Goal: Task Accomplishment & Management: Manage account settings

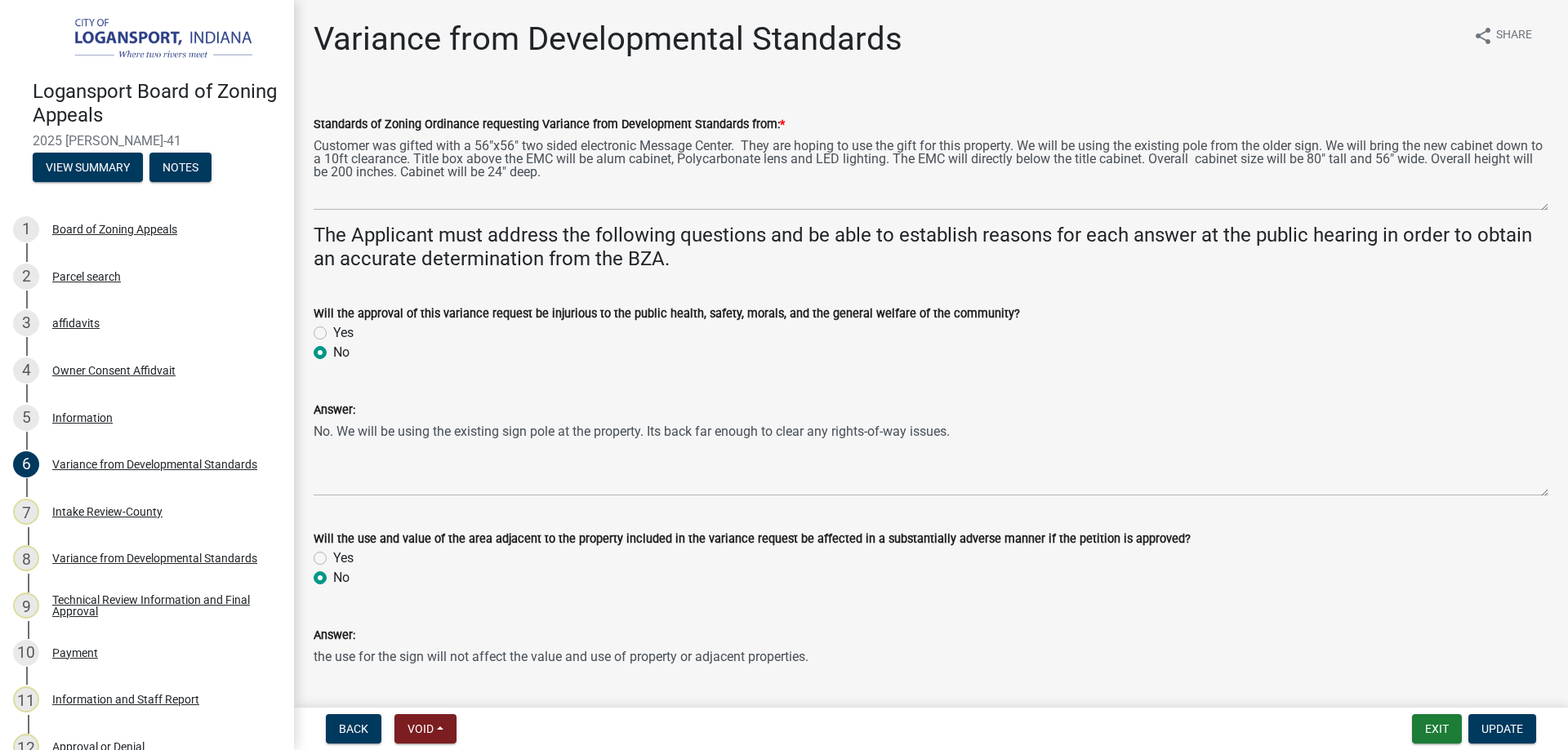
scroll to position [81, 0]
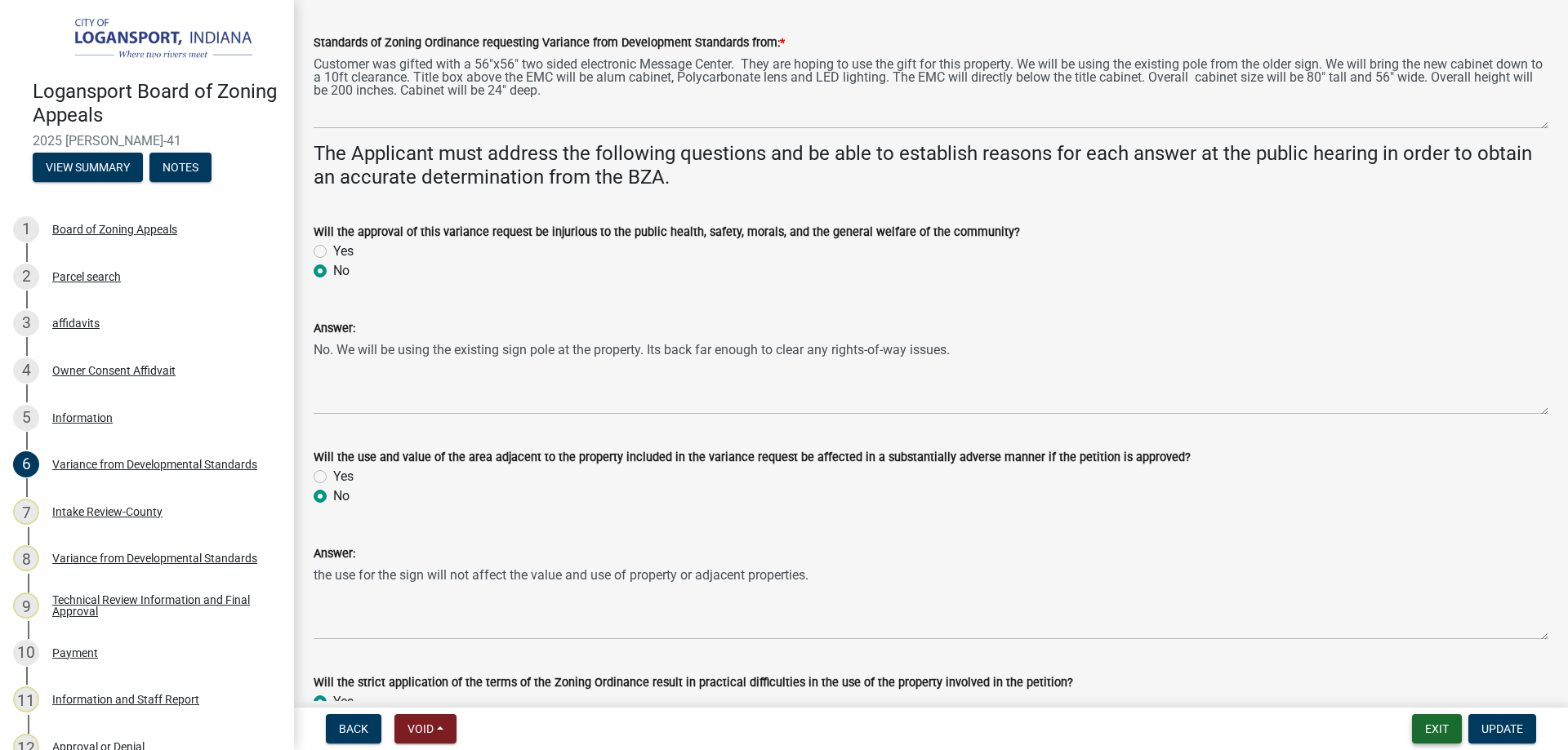
click at [1437, 736] on button "Exit" at bounding box center [1436, 728] width 50 height 29
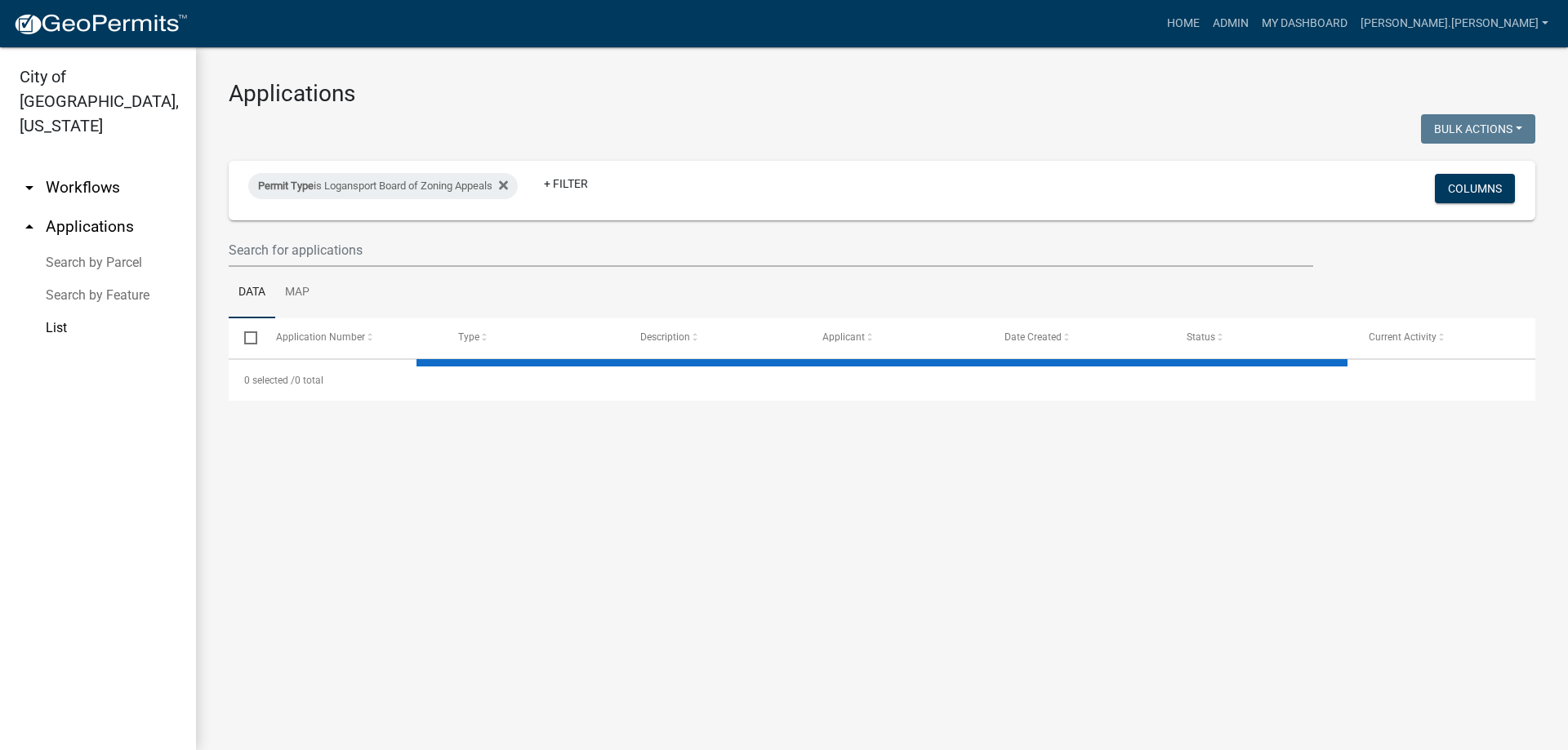
select select "3: 100"
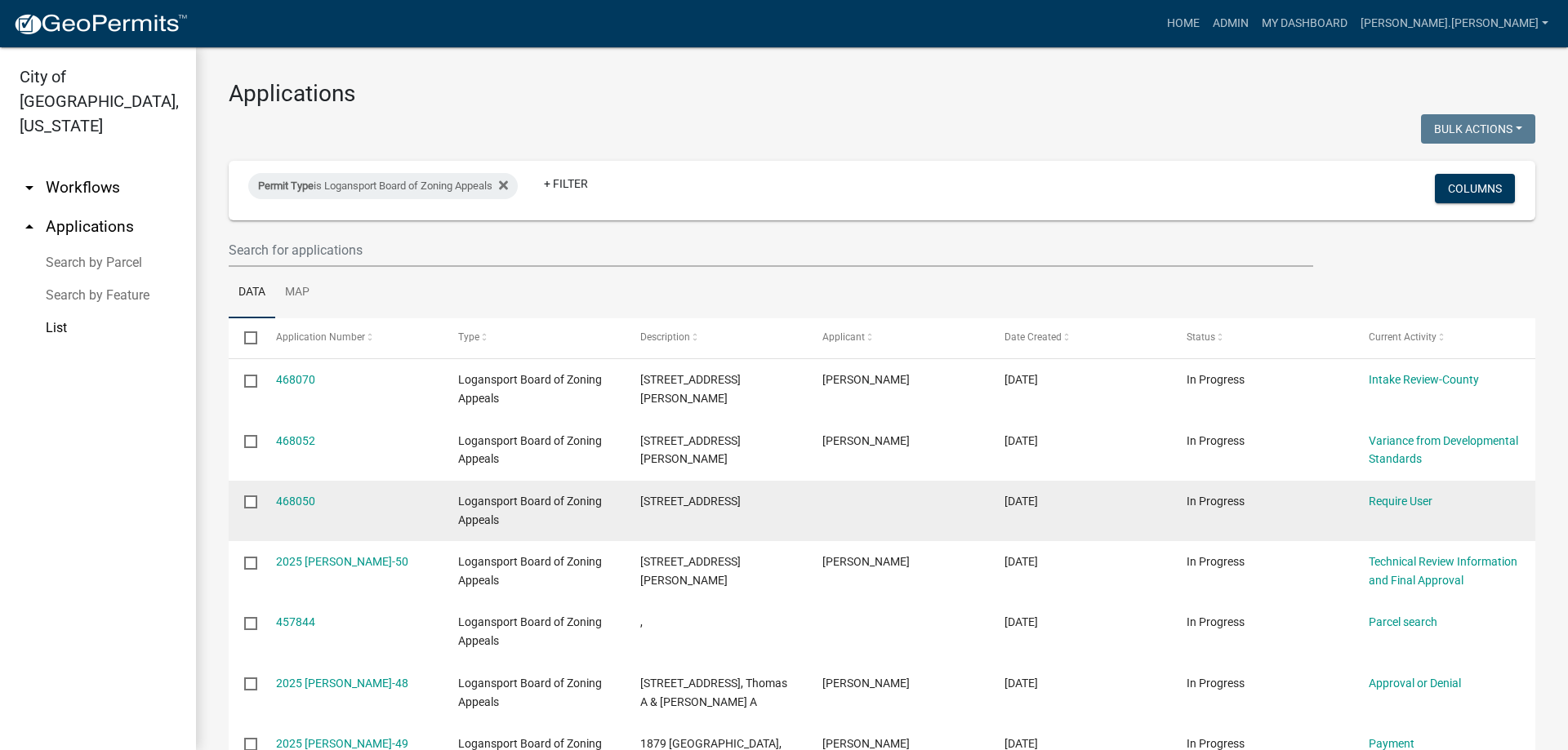
click at [249, 500] on input "checkbox" at bounding box center [249, 500] width 10 height 10
checkbox input "true"
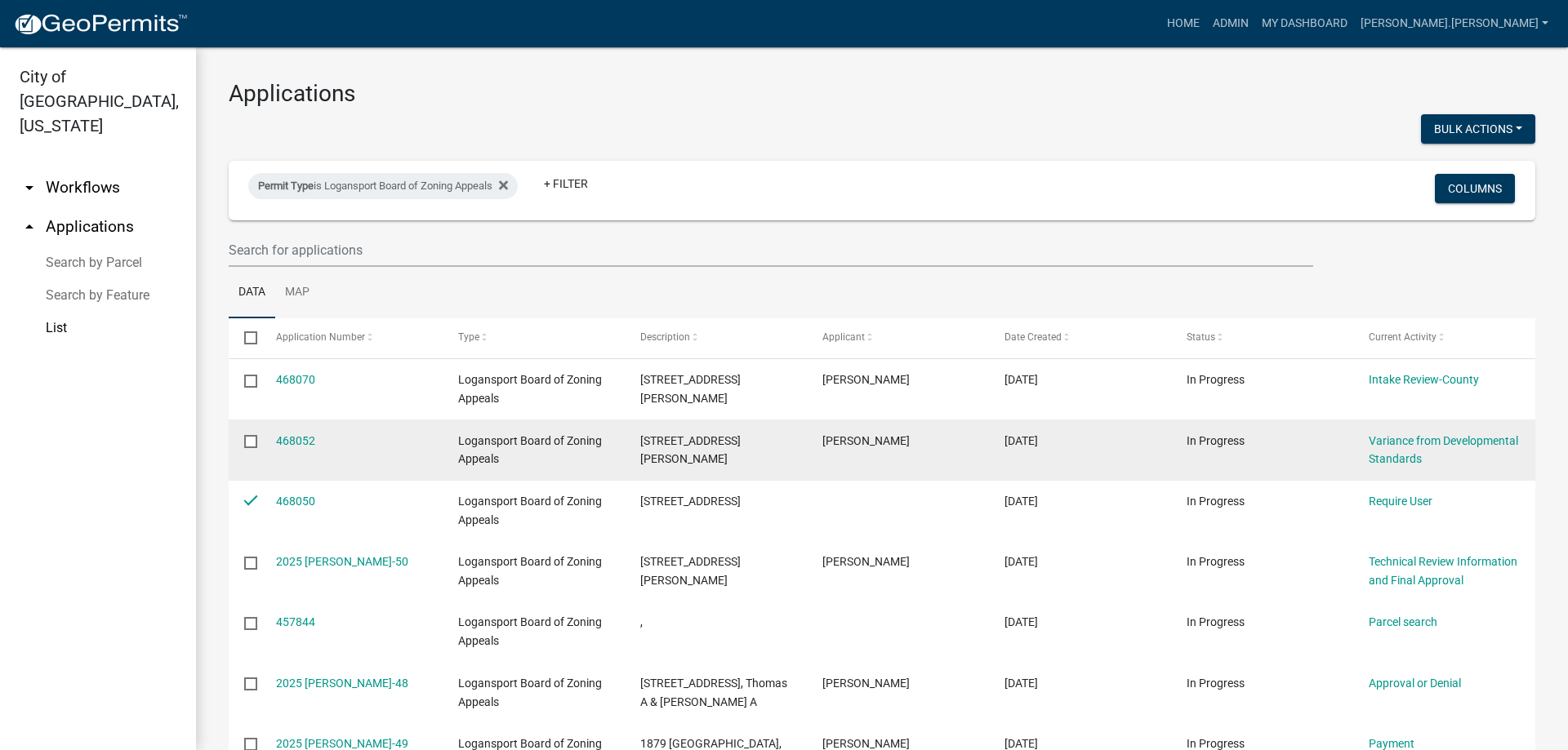
click at [249, 442] on input "checkbox" at bounding box center [249, 439] width 10 height 10
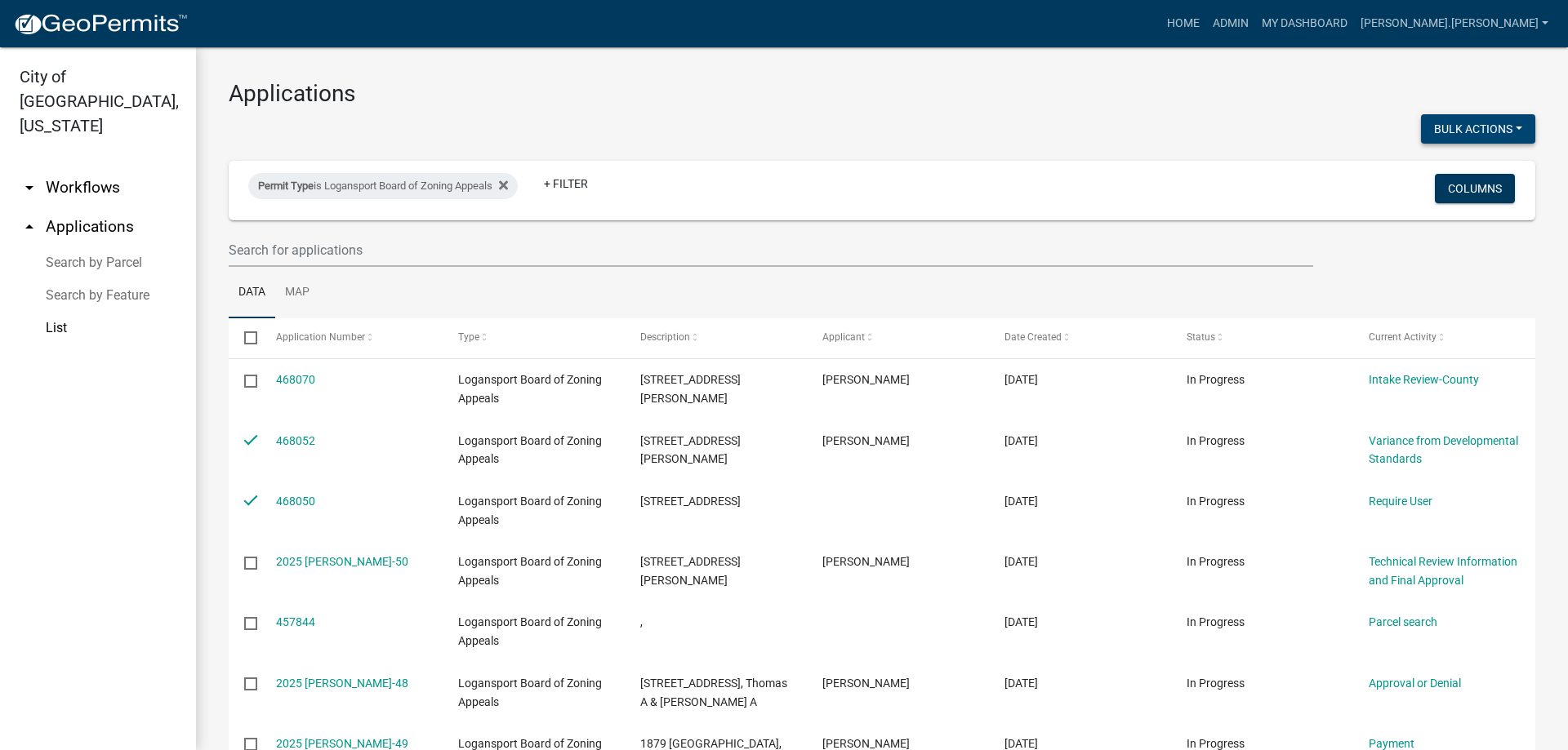
click at [1487, 137] on button "Bulk Actions" at bounding box center [1477, 129] width 115 height 29
click at [1442, 172] on button "Void" at bounding box center [1469, 170] width 131 height 39
checkbox input "false"
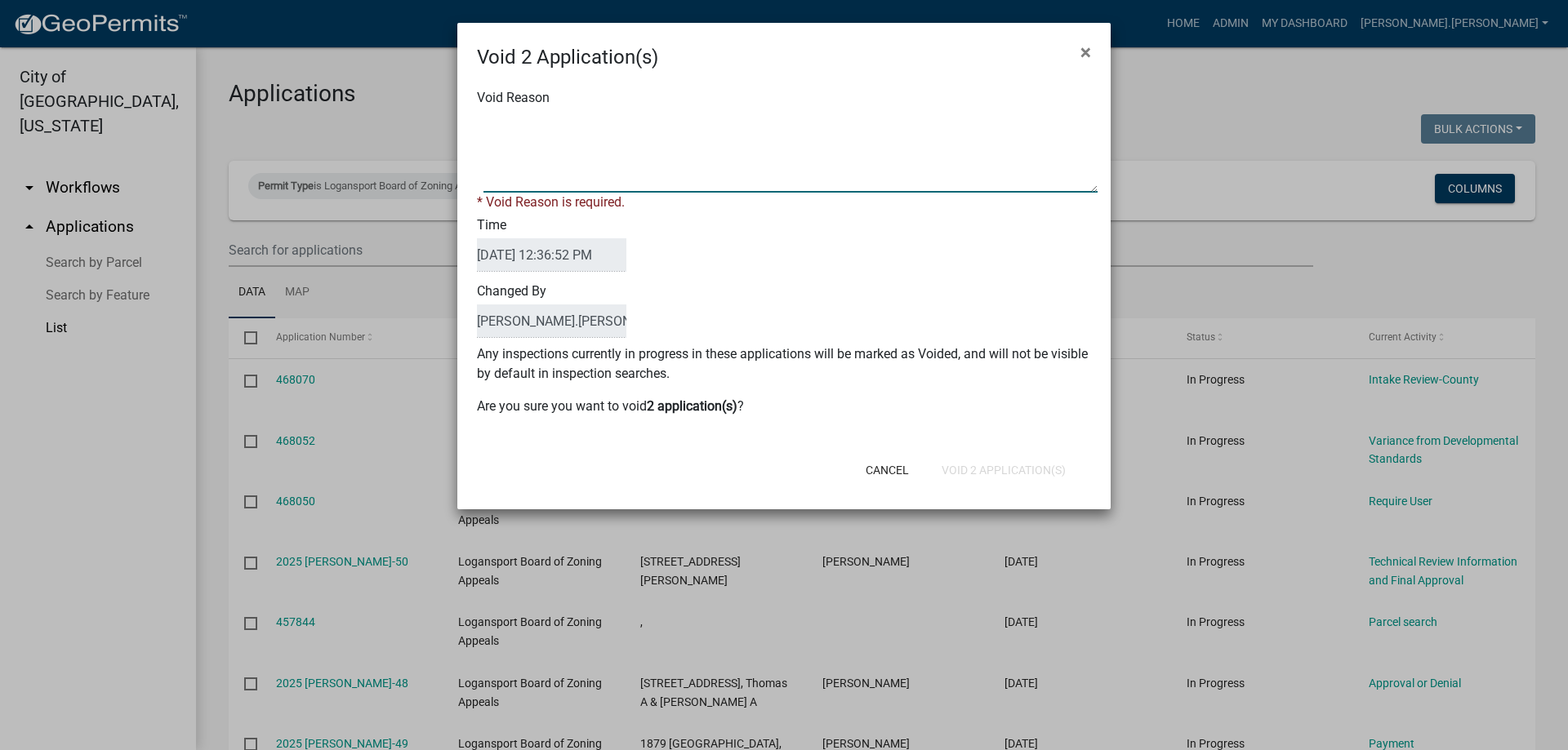
click at [649, 134] on textarea "Void Reason" at bounding box center [790, 152] width 614 height 81
type textarea "multiple applications"
click at [982, 469] on div "Cancel Void 2 Application(s)" at bounding box center [890, 470] width 403 height 43
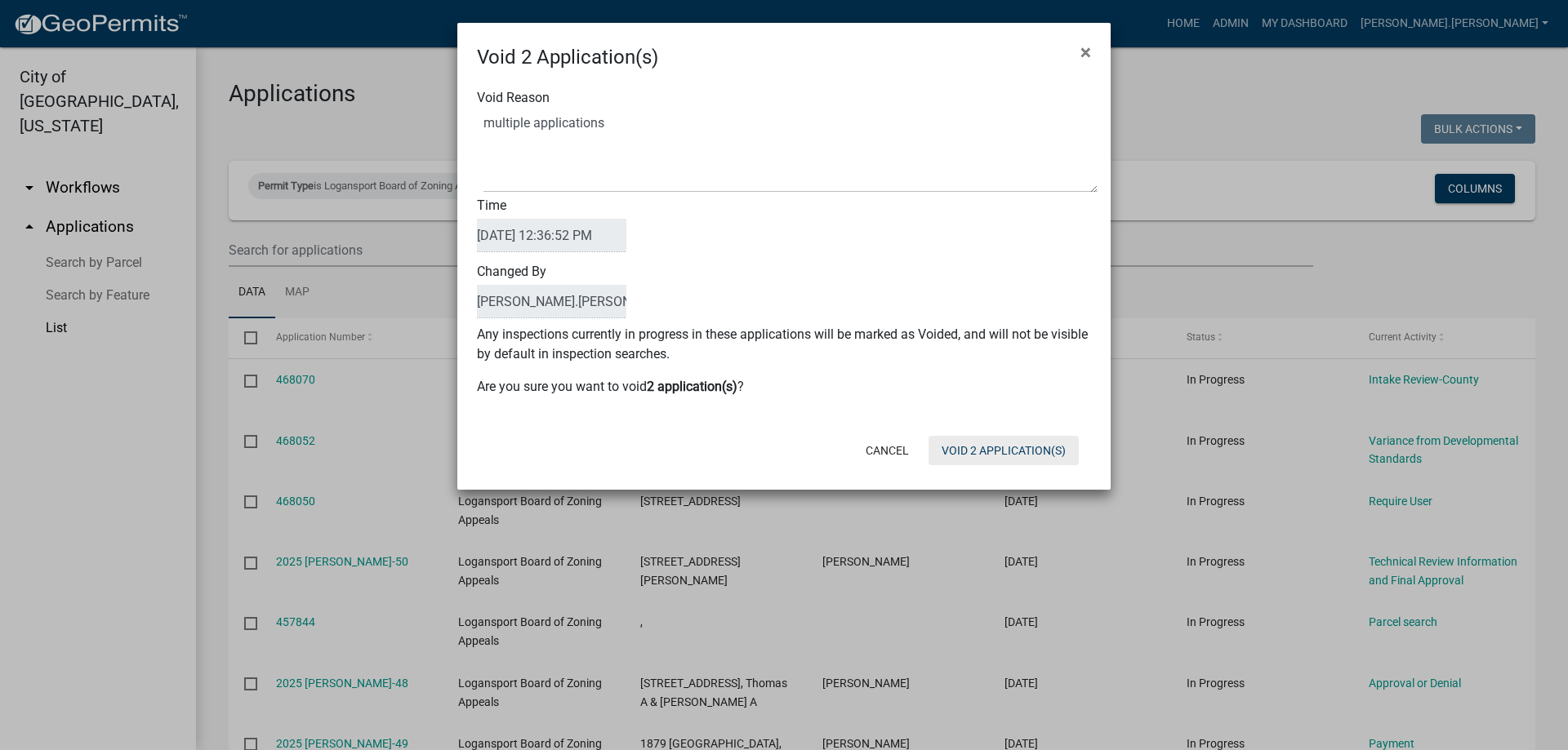
click at [998, 451] on button "Void 2 Application(s)" at bounding box center [1003, 450] width 151 height 29
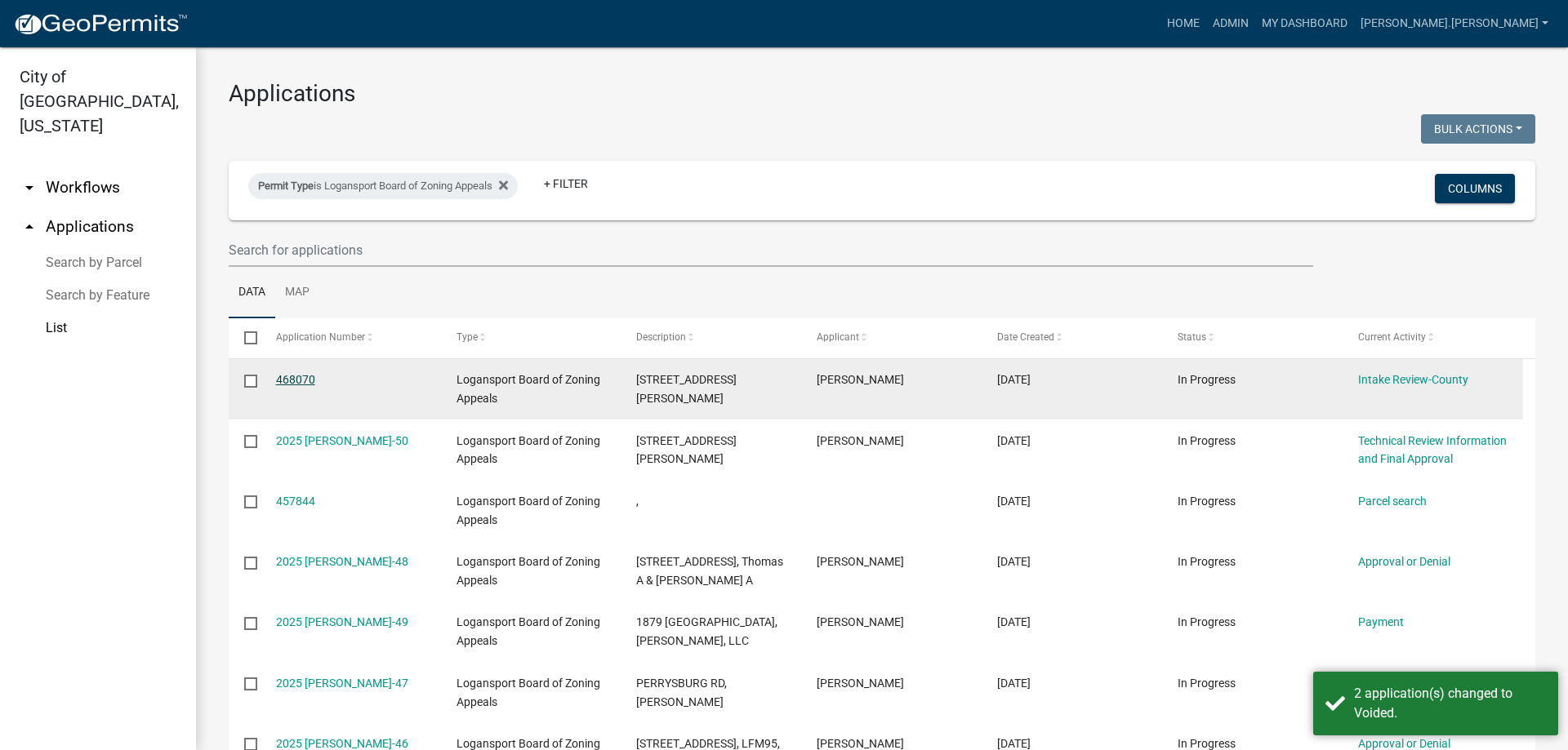
click at [299, 381] on link "468070" at bounding box center [295, 380] width 39 height 13
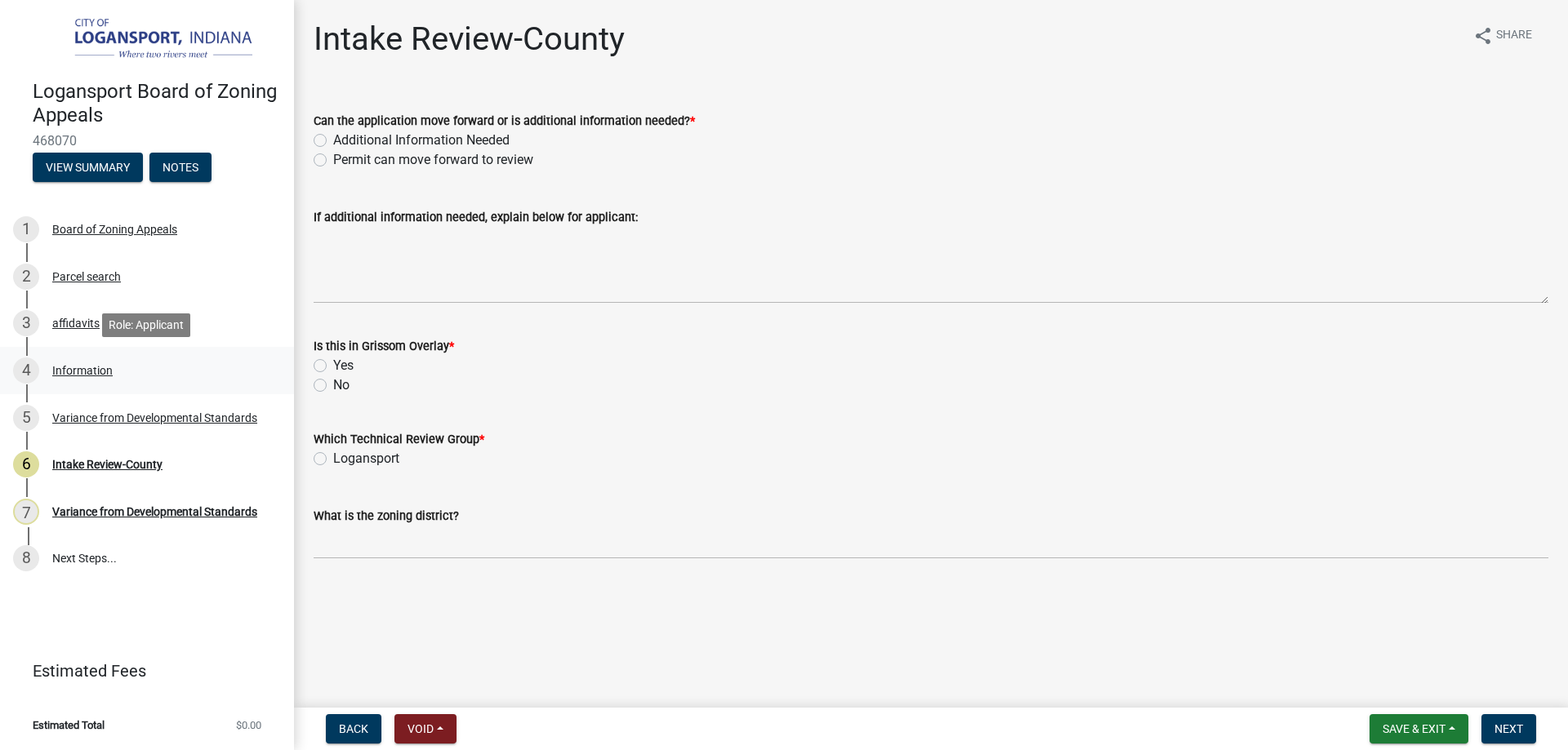
click at [92, 375] on div "Information" at bounding box center [82, 370] width 61 height 11
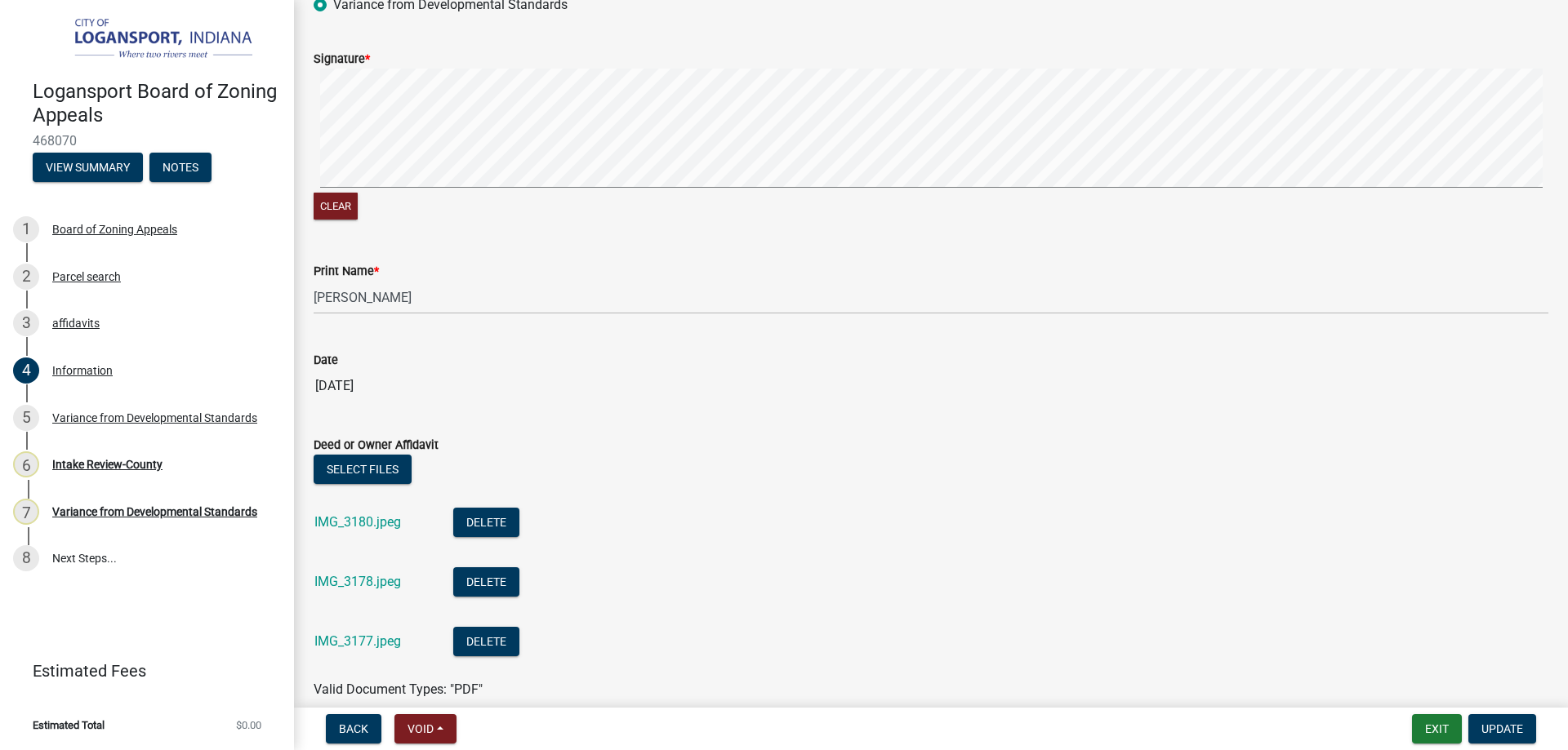
scroll to position [2204, 0]
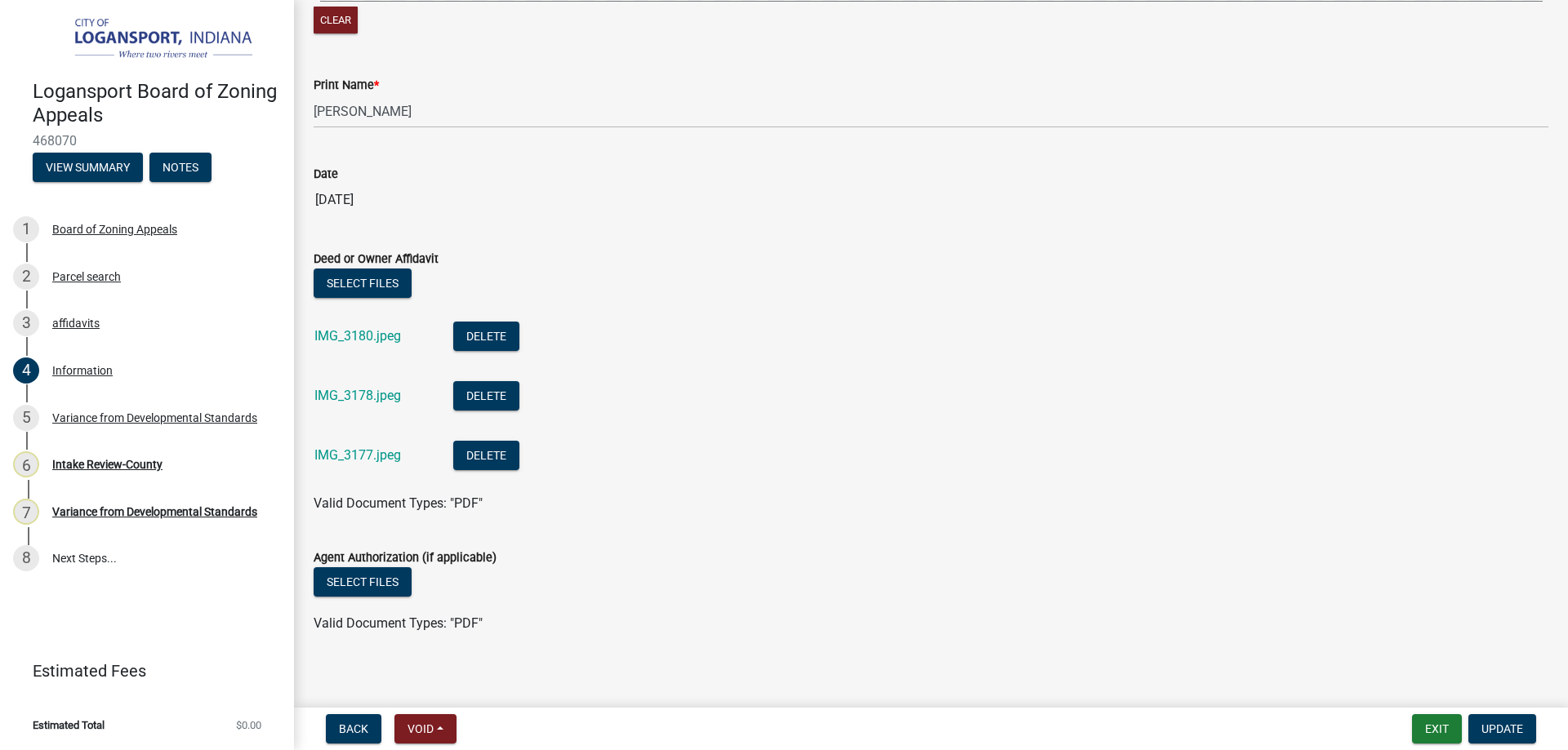
click at [362, 328] on div "IMG_3180.jpeg" at bounding box center [370, 338] width 113 height 33
click at [366, 337] on link "IMG_3180.jpeg" at bounding box center [357, 335] width 86 height 15
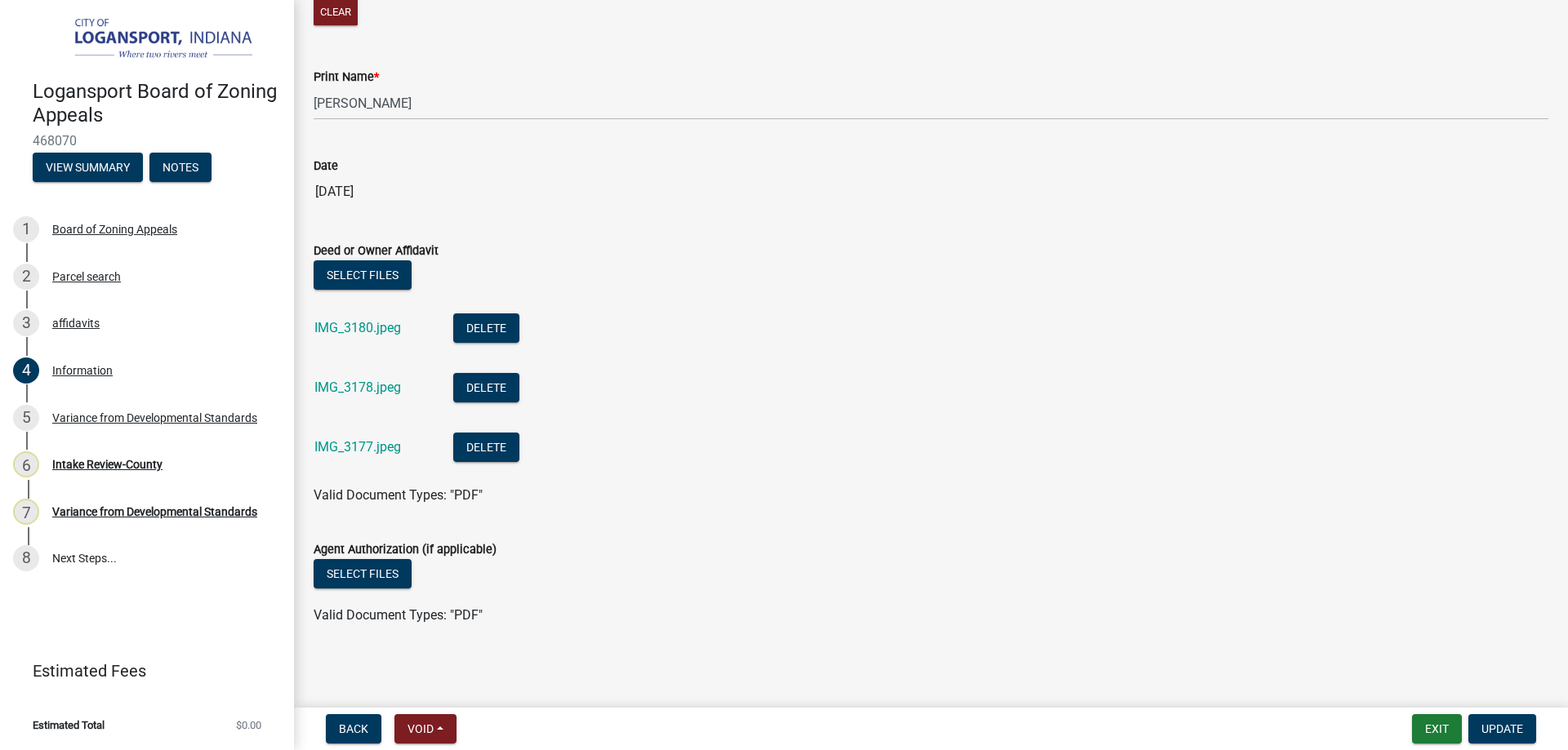
scroll to position [2214, 0]
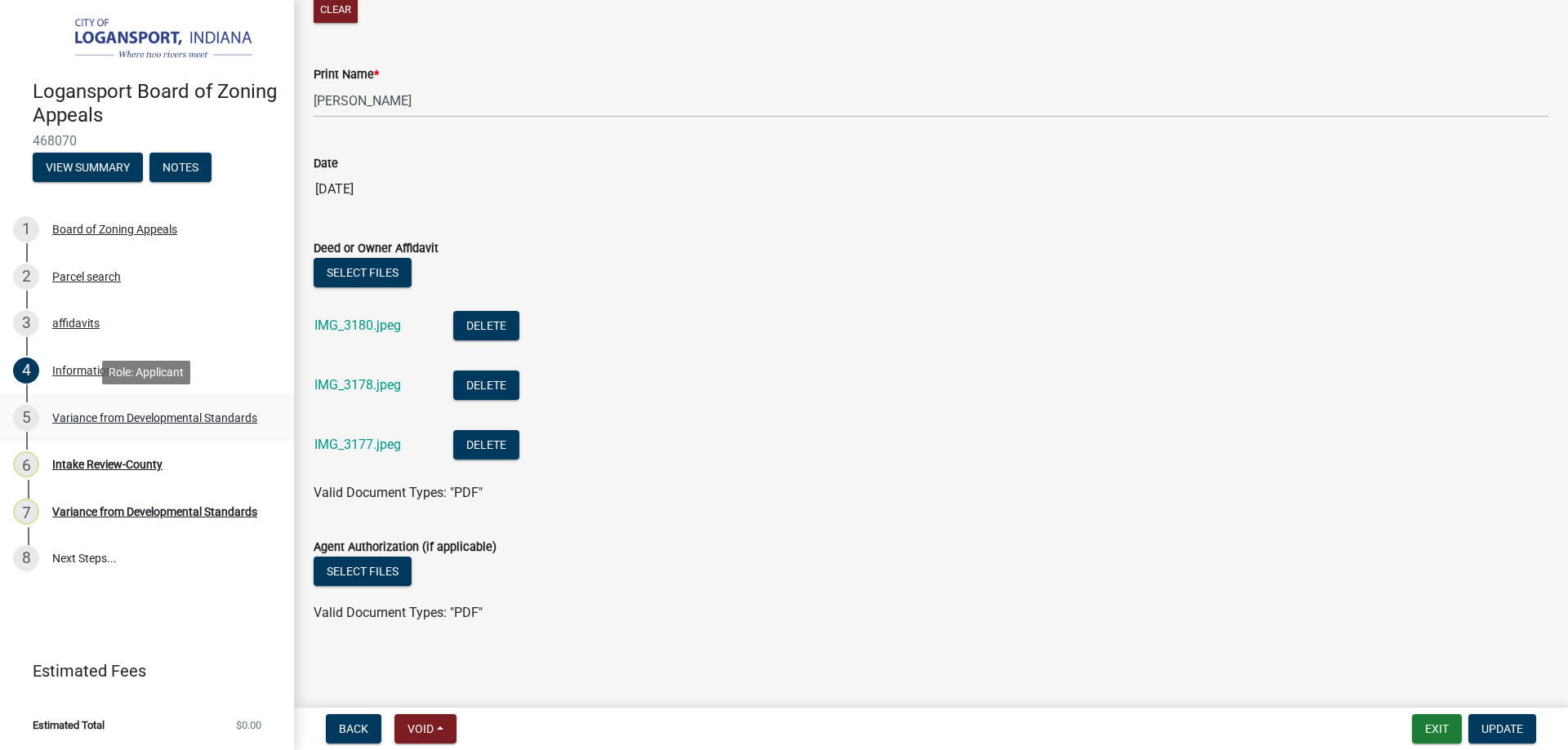
click at [116, 416] on div "Variance from Developmental Standards" at bounding box center [154, 418] width 205 height 11
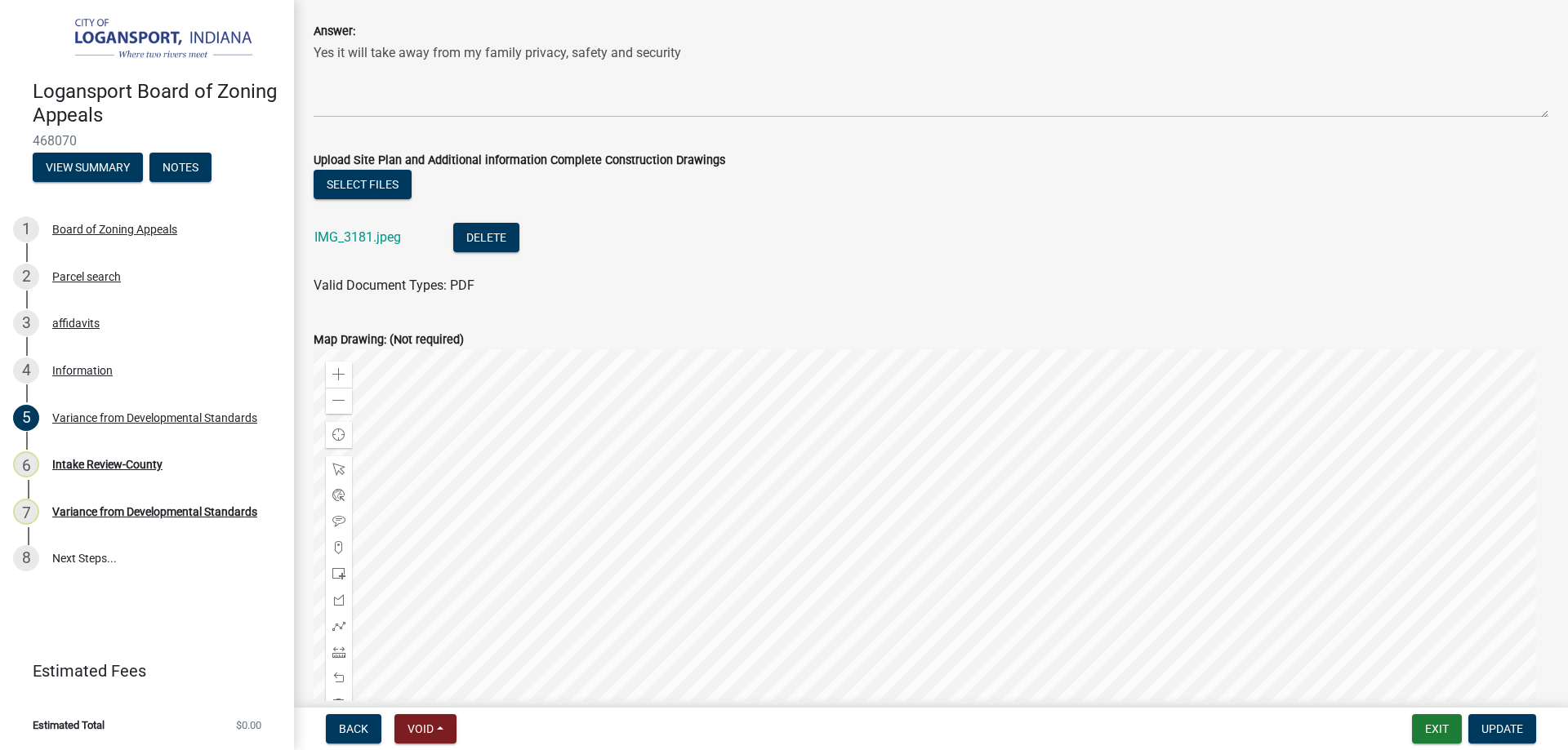
scroll to position [964, 0]
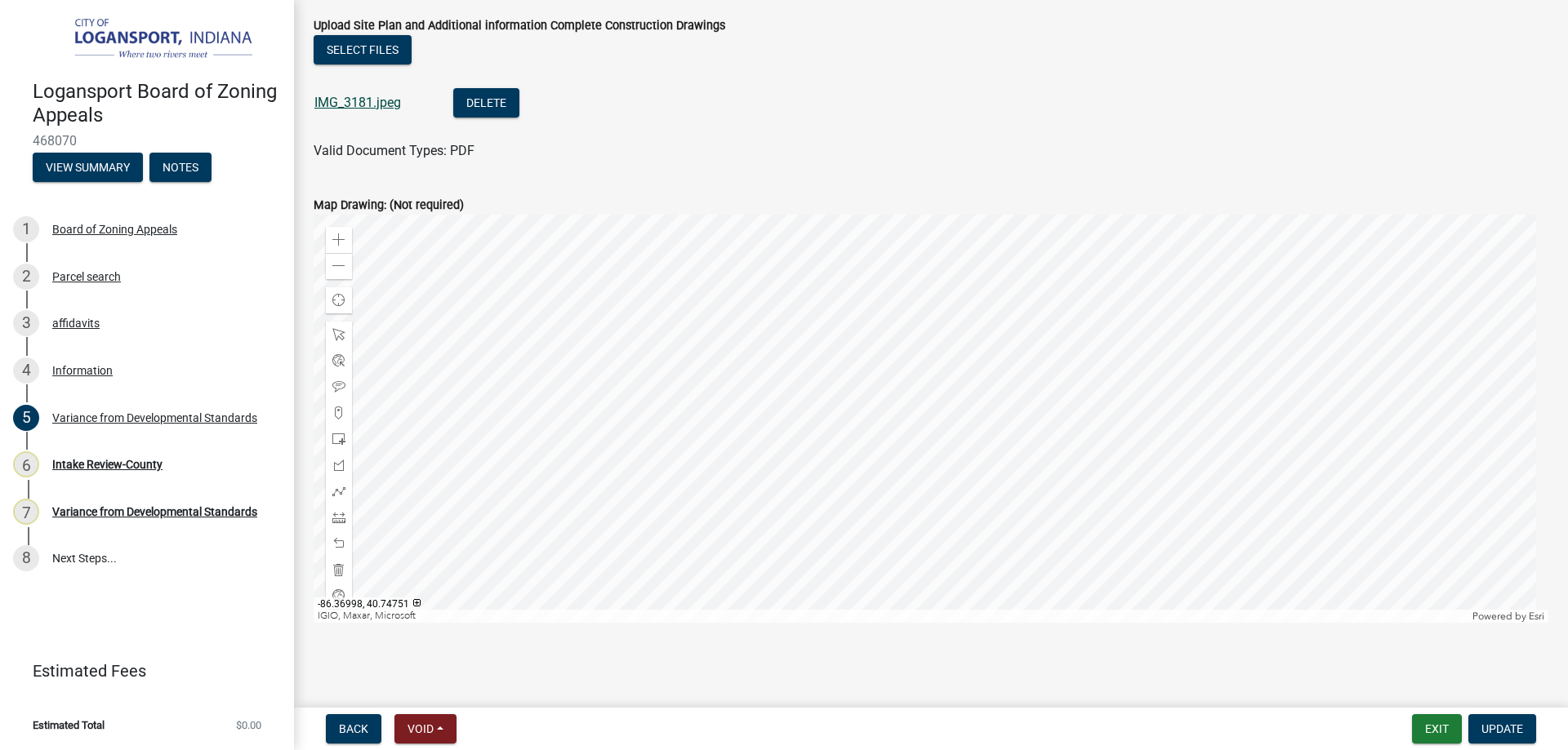
click at [339, 108] on link "IMG_3181.jpeg" at bounding box center [357, 102] width 86 height 15
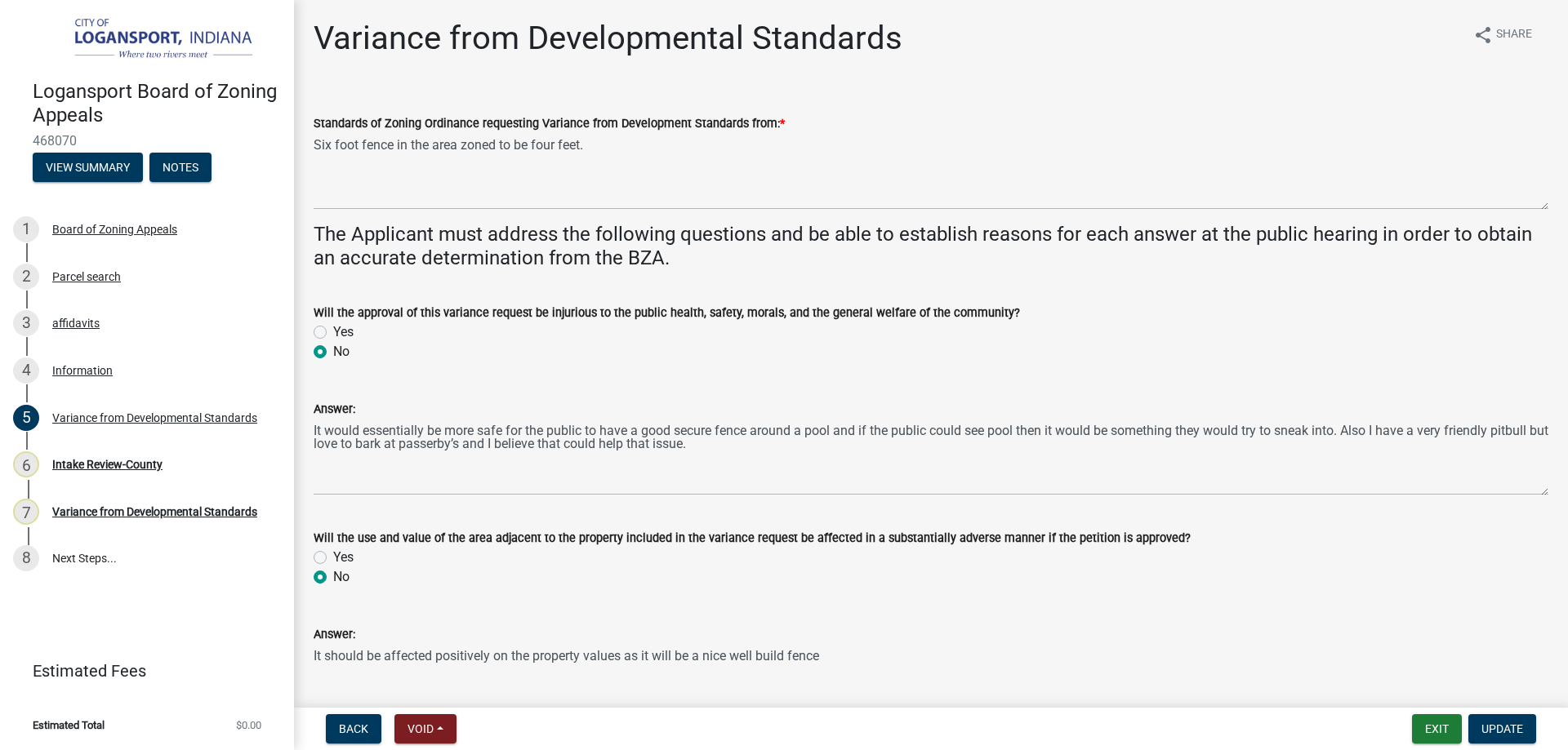
scroll to position [0, 0]
click at [1435, 733] on button "Exit" at bounding box center [1436, 728] width 50 height 29
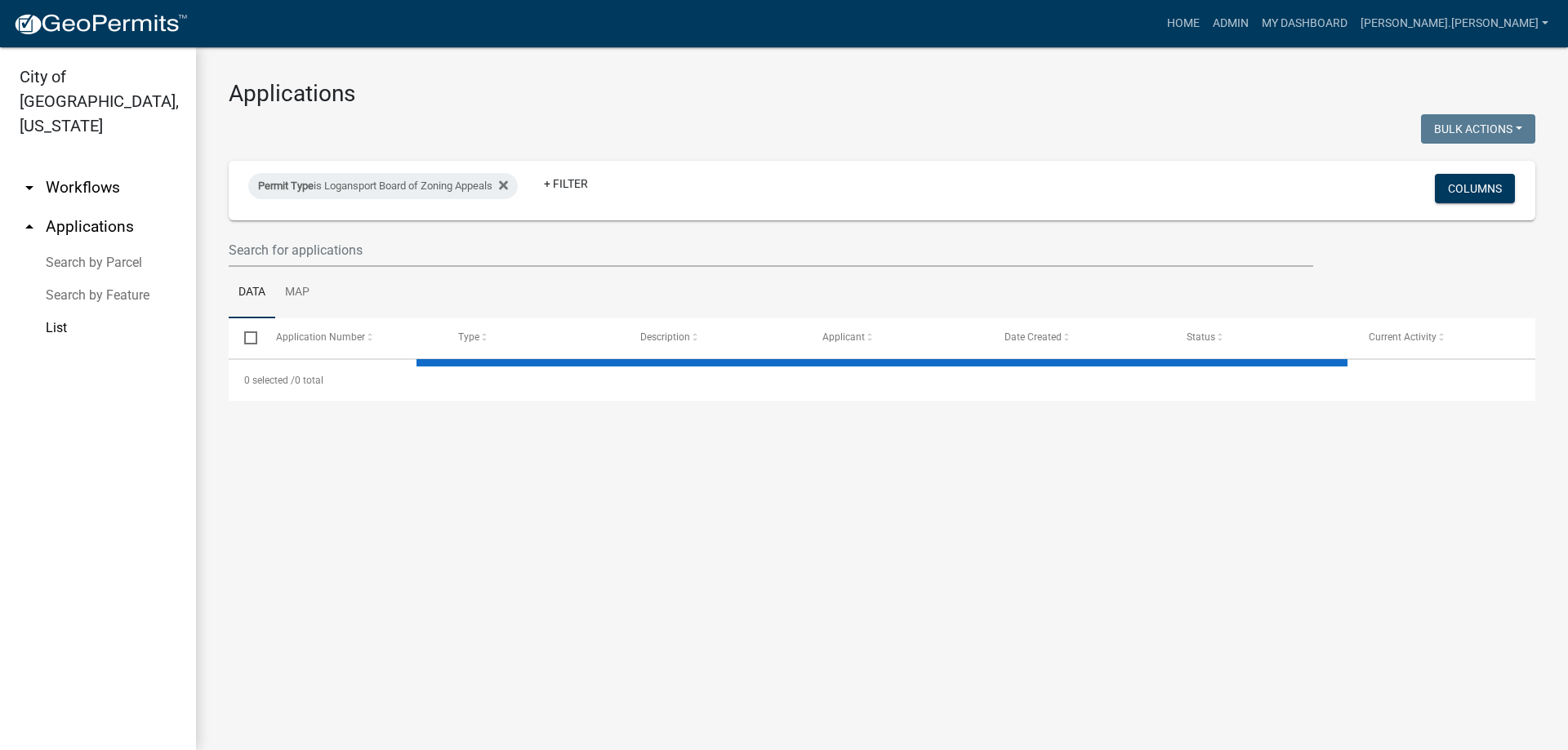
select select "3: 100"
